Goal: Find specific page/section: Find specific page/section

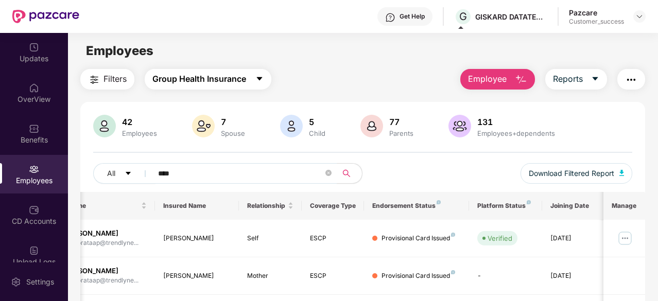
click at [230, 79] on span "Group Health Insurance" at bounding box center [199, 79] width 94 height 13
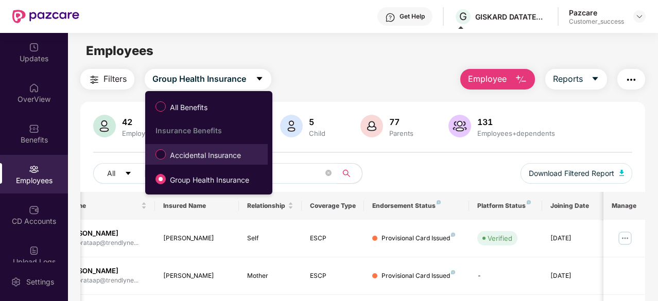
click at [214, 157] on span "Accidental Insurance" at bounding box center [205, 155] width 79 height 11
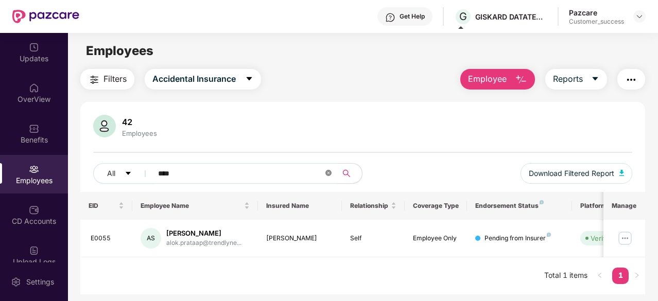
click at [330, 173] on icon "close-circle" at bounding box center [328, 173] width 6 height 6
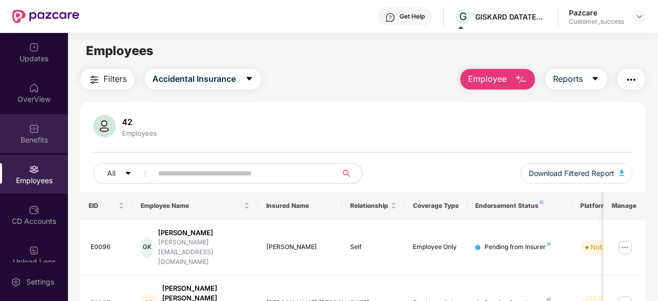
click at [40, 136] on div "Benefits" at bounding box center [34, 140] width 68 height 10
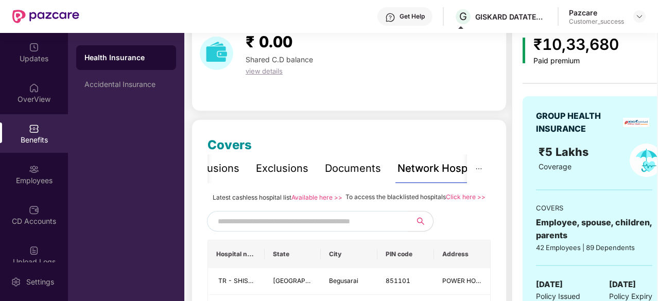
scroll to position [20, 0]
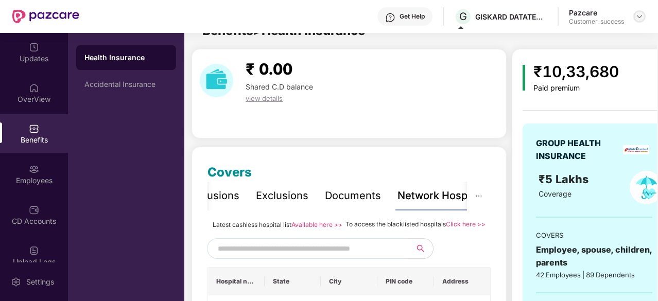
click at [638, 17] on img at bounding box center [639, 16] width 8 height 8
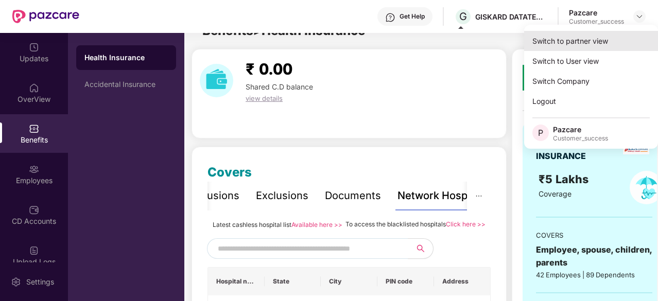
click at [591, 44] on div "Switch to partner view" at bounding box center [591, 41] width 134 height 20
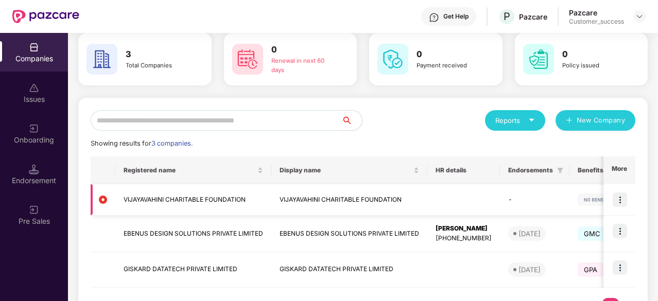
scroll to position [46, 0]
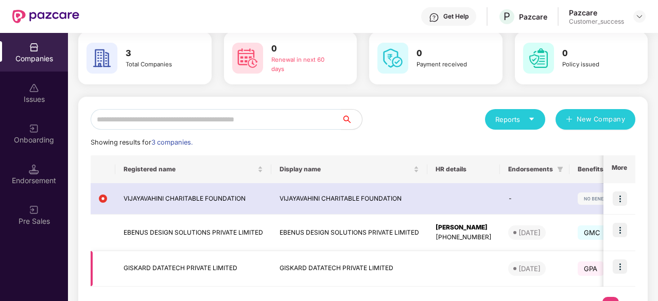
click at [211, 269] on td "GISKARD DATATECH PRIVATE LIMITED" at bounding box center [193, 269] width 156 height 36
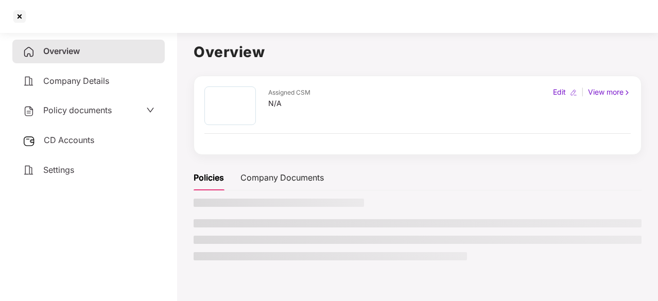
click at [211, 269] on main "Overview Assigned CSM N/A Edit | View more Policies Company Documents" at bounding box center [417, 178] width 481 height 301
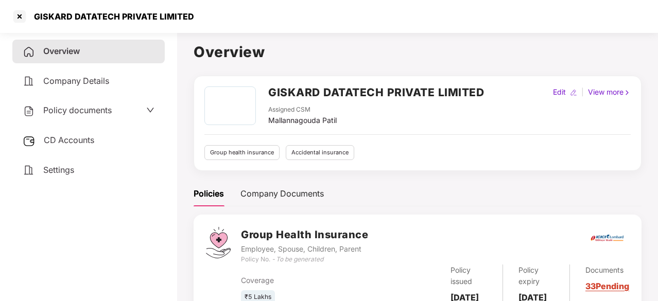
click at [303, 95] on h2 "GISKARD DATATECH PRIVATE LIMITED" at bounding box center [376, 92] width 216 height 17
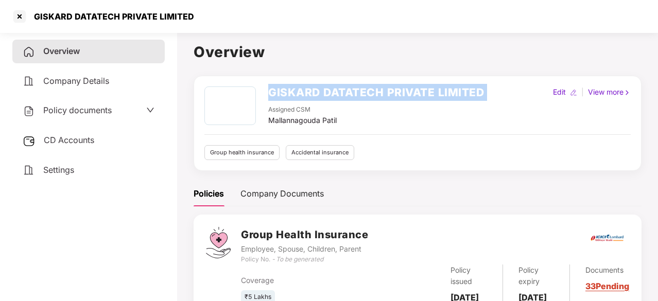
click at [303, 95] on h2 "GISKARD DATATECH PRIVATE LIMITED" at bounding box center [376, 92] width 216 height 17
copy h2 "GISKARD DATATECH PRIVATE LIMITED"
